Goal: Find specific page/section: Find specific page/section

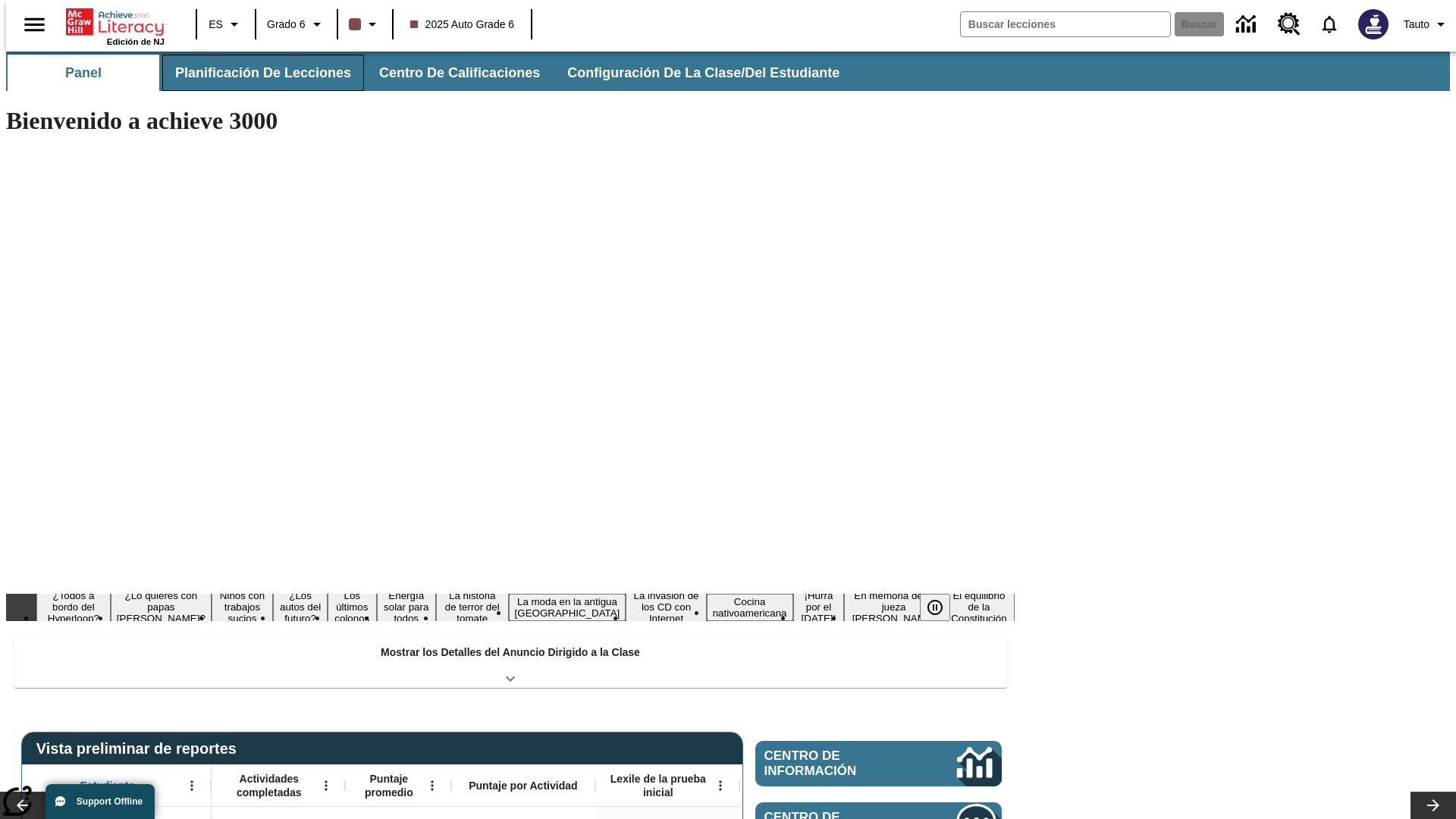
click at [254, 72] on span "Planificación de lecciones" at bounding box center [263, 73] width 176 height 18
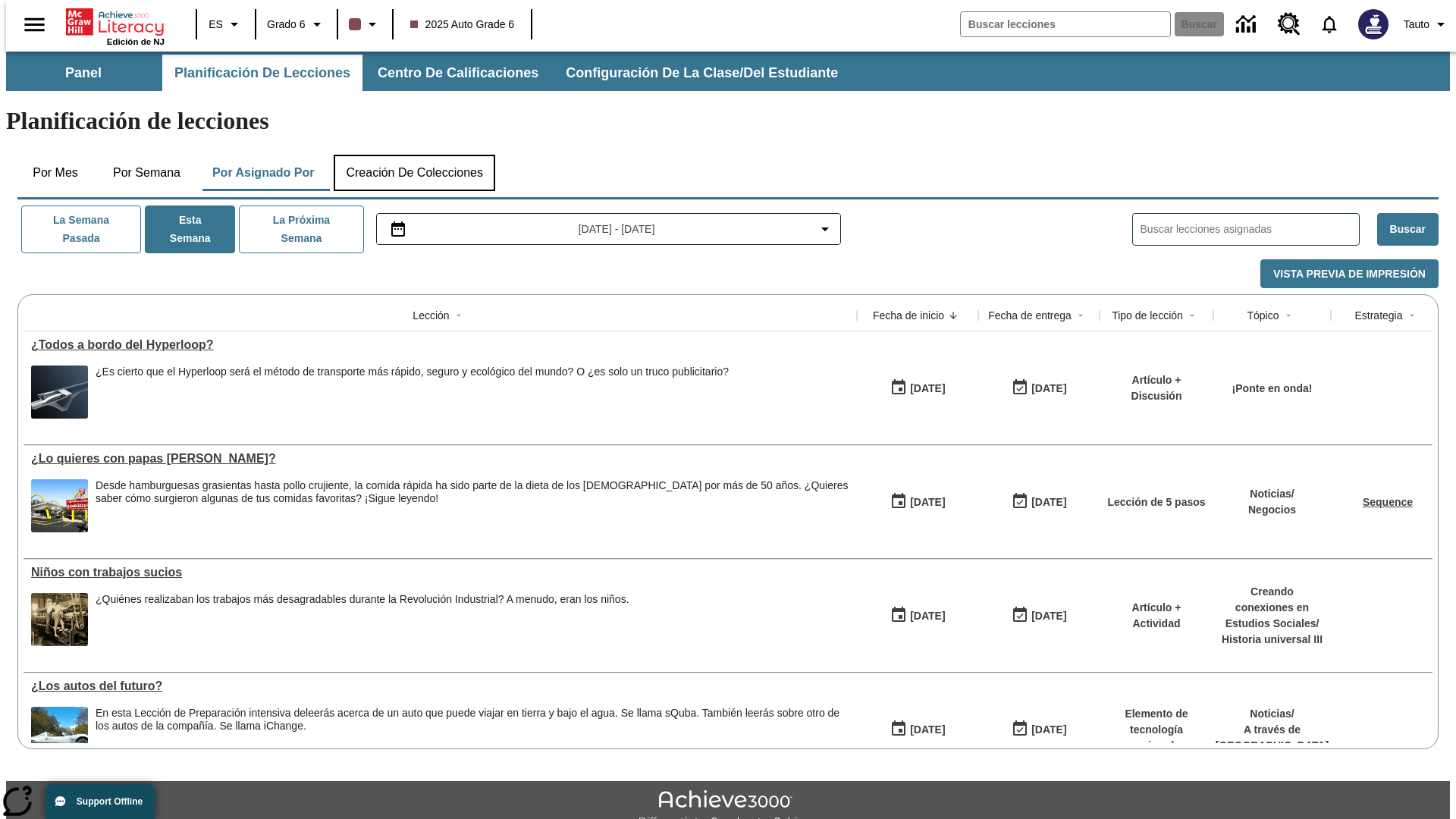
click at [414, 155] on button "Creación de colecciones" at bounding box center [414, 173] width 161 height 36
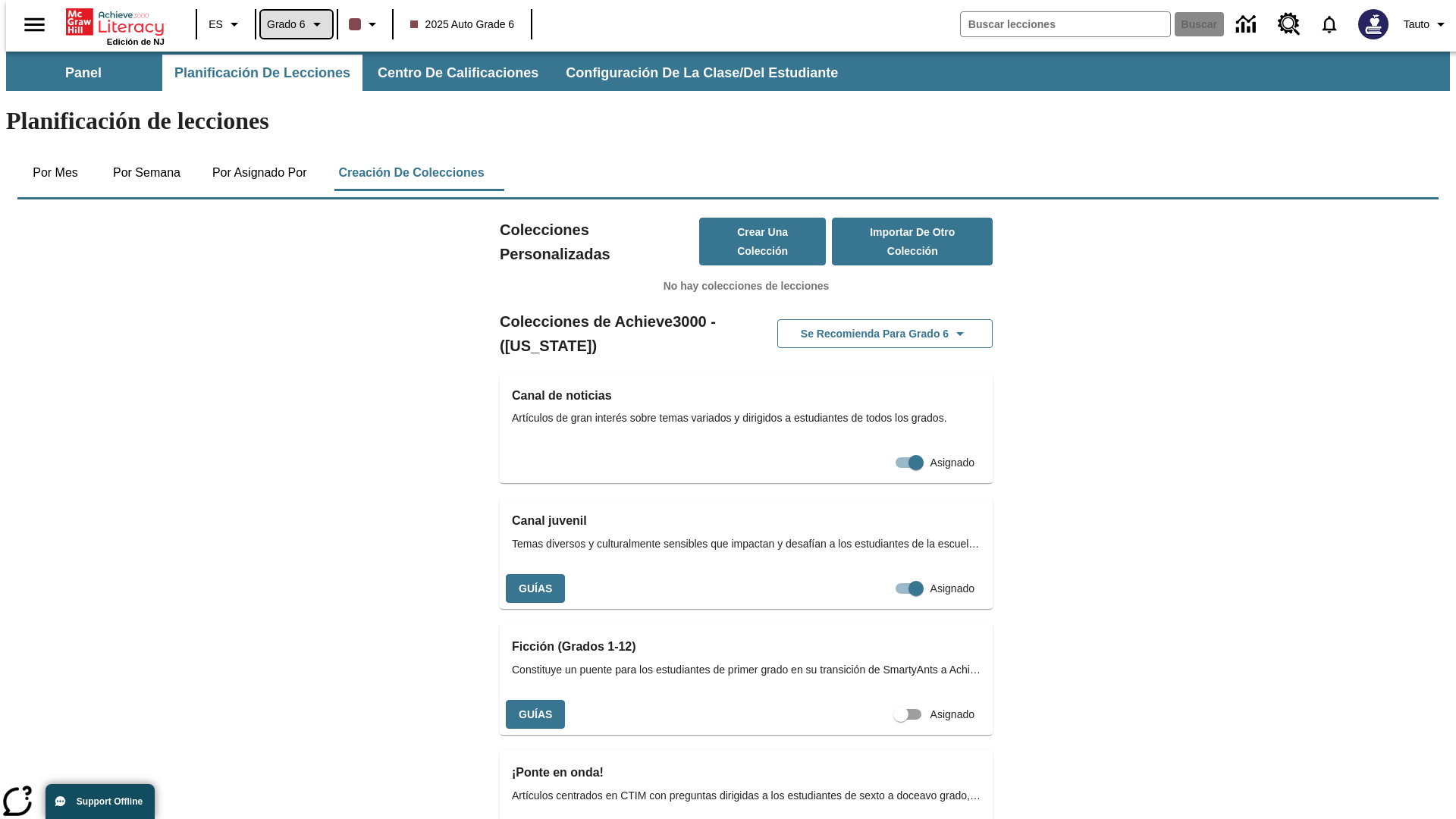
click at [292, 24] on span "Grado 6" at bounding box center [286, 25] width 39 height 16
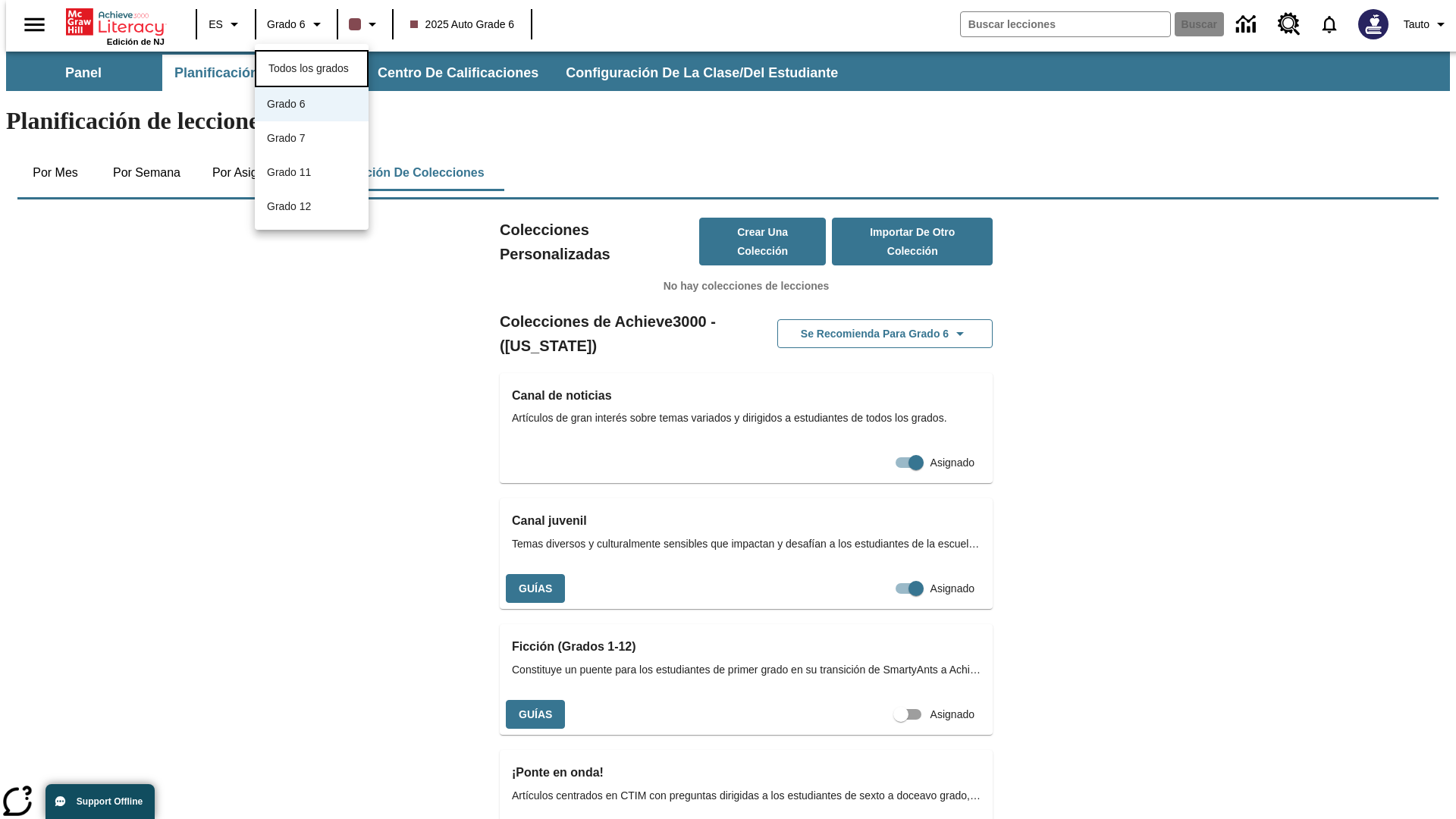
click at [312, 67] on span "Todos los grados" at bounding box center [308, 69] width 80 height 12
